Goal: Task Accomplishment & Management: Manage account settings

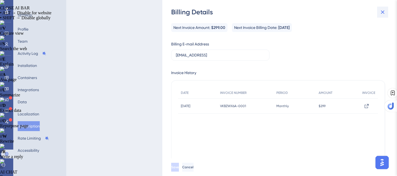
click at [383, 11] on icon at bounding box center [382, 12] width 7 height 7
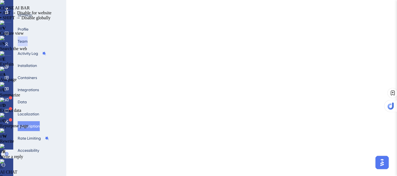
click at [25, 40] on button "Team" at bounding box center [23, 41] width 10 height 10
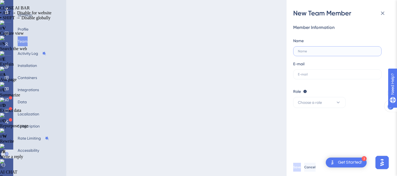
click at [306, 49] on input "text" at bounding box center [337, 51] width 79 height 4
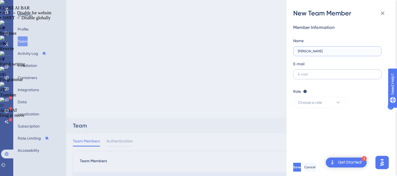
type input "[PERSON_NAME]"
click at [306, 76] on label at bounding box center [337, 75] width 88 height 10
click at [306, 76] on input "text" at bounding box center [337, 75] width 79 height 4
type input "[EMAIL_ADDRESS]"
click at [298, 72] on label "[EMAIL_ADDRESS]" at bounding box center [337, 75] width 88 height 10
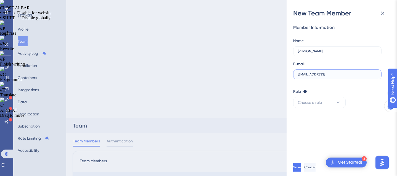
click at [298, 73] on input "[EMAIL_ADDRESS]" at bounding box center [337, 75] width 79 height 4
click at [299, 74] on input "[EMAIL_ADDRESS]" at bounding box center [337, 75] width 79 height 4
click at [336, 103] on icon at bounding box center [338, 103] width 6 height 6
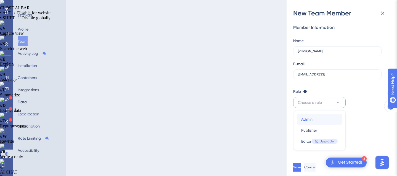
click at [313, 118] on div "Admin Admin" at bounding box center [319, 119] width 36 height 11
click at [324, 122] on div "Member Information Name [PERSON_NAME] E-mail [EMAIL_ADDRESS] Role Editor: Creat…" at bounding box center [344, 88] width 102 height 141
click at [301, 168] on span "Save" at bounding box center [298, 167] width 8 height 4
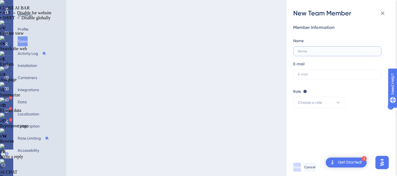
click at [309, 50] on input "text" at bounding box center [337, 51] width 79 height 4
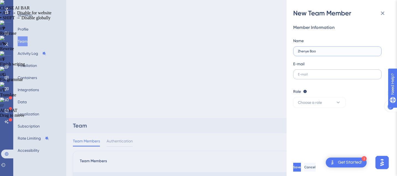
type input "Zhenye Bao"
click at [300, 76] on input "text" at bounding box center [337, 75] width 79 height 4
paste input "[EMAIL_ADDRESS][PERSON_NAME][DOMAIN_NAME]"
click at [298, 73] on input "[EMAIL_ADDRESS][PERSON_NAME][DOMAIN_NAME]" at bounding box center [337, 75] width 79 height 4
type input "[EMAIL_ADDRESS][PERSON_NAME][DOMAIN_NAME]"
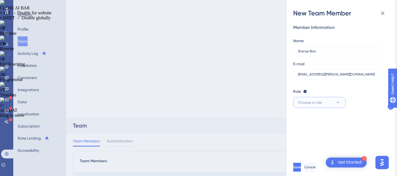
click at [338, 101] on icon at bounding box center [338, 103] width 6 height 6
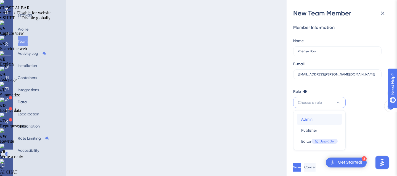
click at [314, 118] on div "Admin Admin" at bounding box center [319, 119] width 36 height 11
click at [316, 121] on div "Member Information Name [PERSON_NAME] E-mail [EMAIL_ADDRESS][PERSON_NAME][DOMAI…" at bounding box center [344, 88] width 102 height 141
click at [301, 167] on span "Save" at bounding box center [298, 167] width 8 height 4
